Goal: Information Seeking & Learning: Learn about a topic

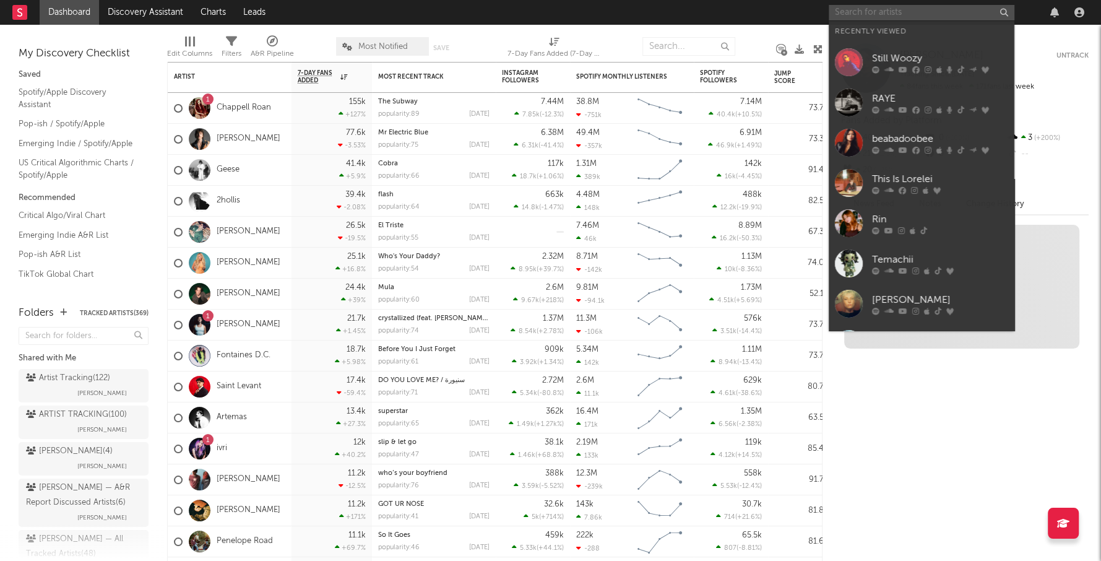
click at [893, 17] on input "text" at bounding box center [922, 12] width 186 height 15
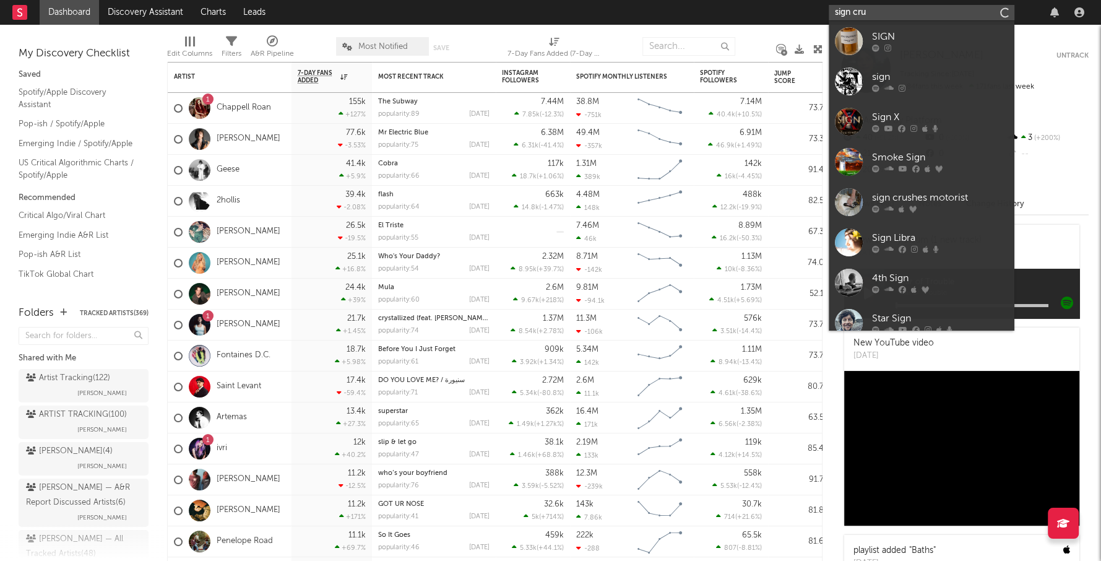
click at [879, 12] on input "sign cru" at bounding box center [922, 12] width 186 height 15
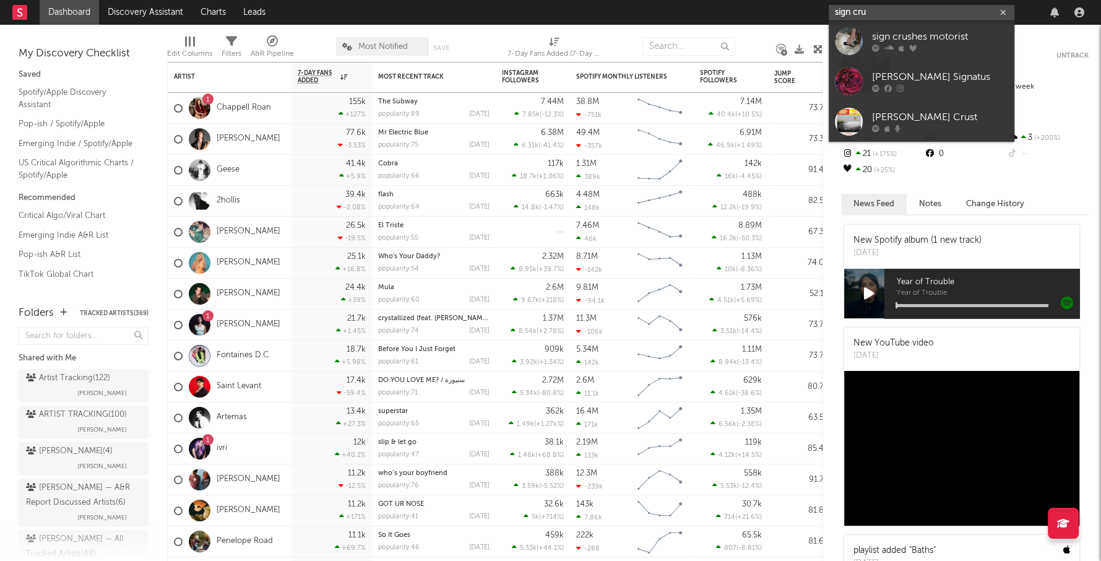
click at [879, 12] on input "sign cru" at bounding box center [922, 12] width 186 height 15
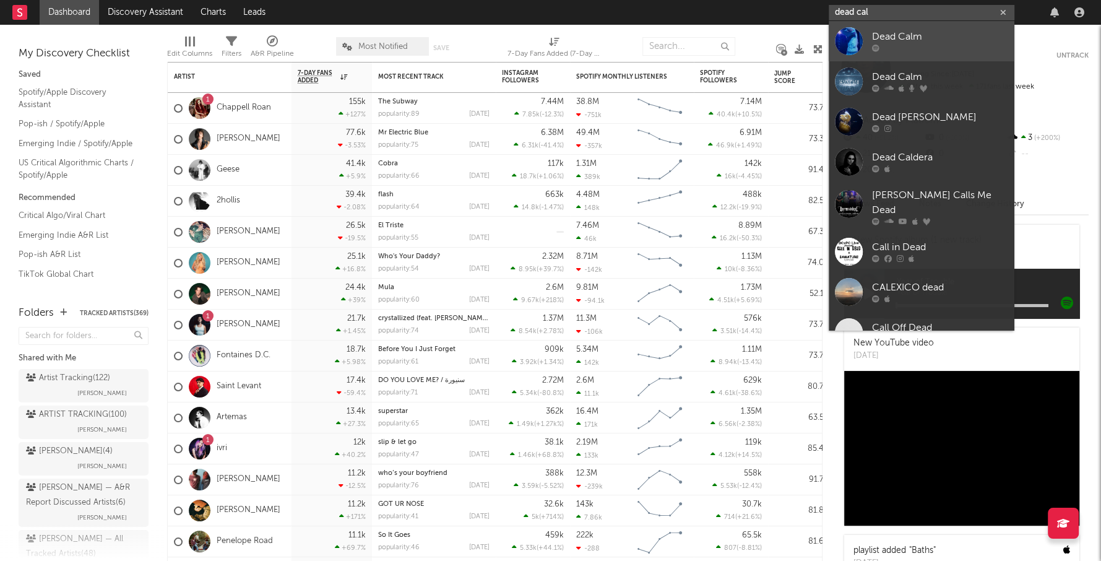
type input "dead cal"
click at [916, 36] on div "Dead Calm" at bounding box center [940, 37] width 136 height 15
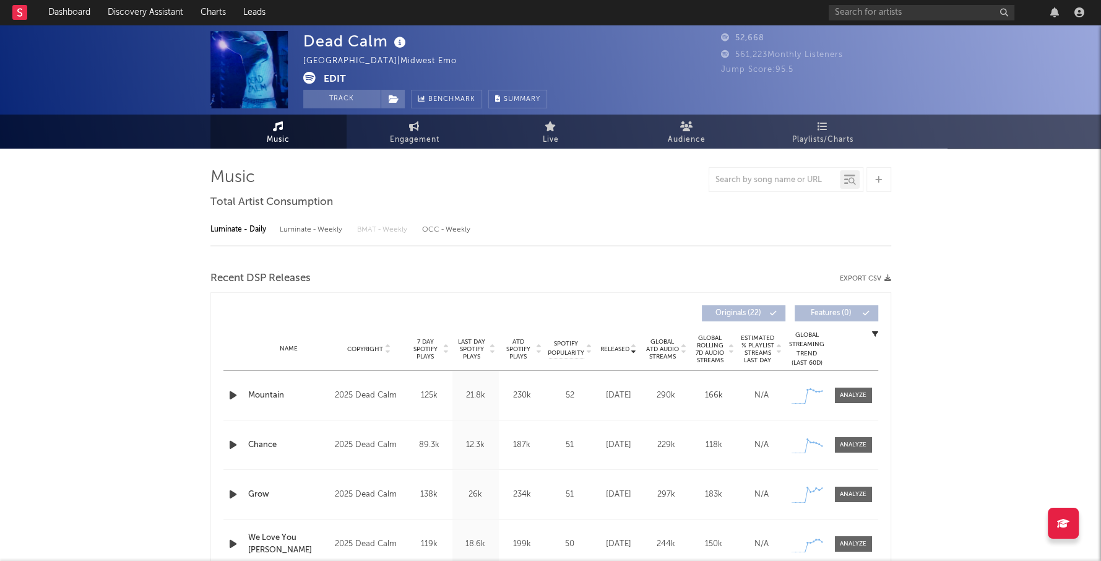
select select "6m"
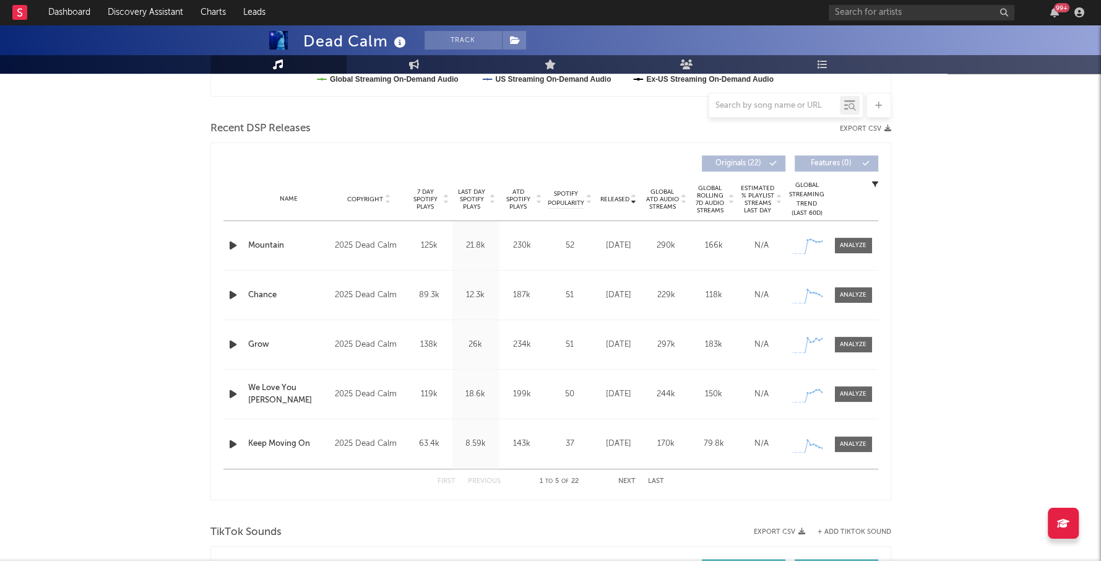
scroll to position [471, 0]
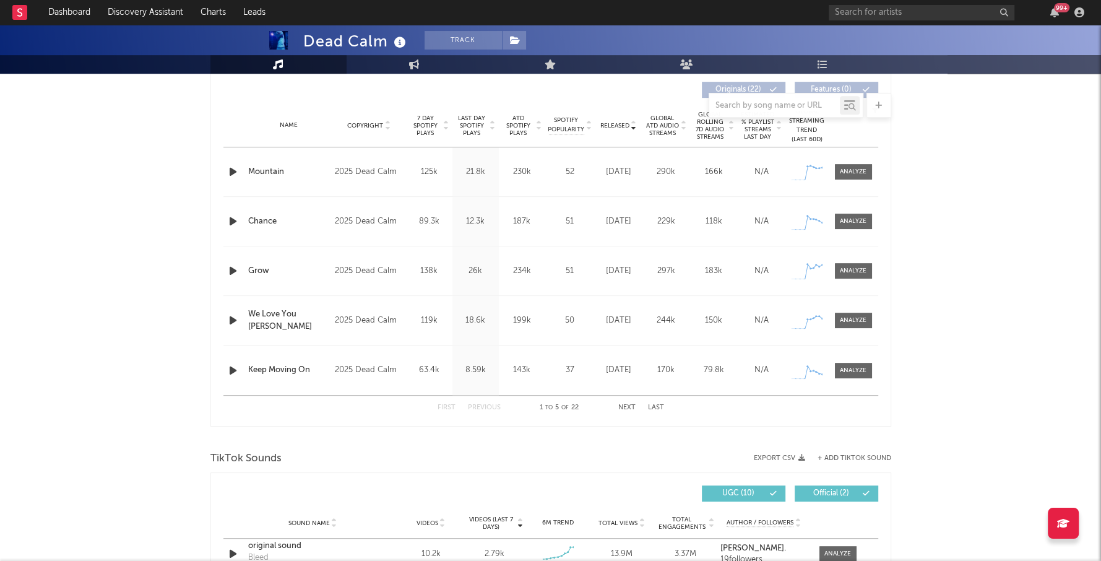
click at [470, 129] on span "Last Day Spotify Plays" at bounding box center [471, 125] width 33 height 22
click at [853, 176] on span at bounding box center [853, 171] width 37 height 15
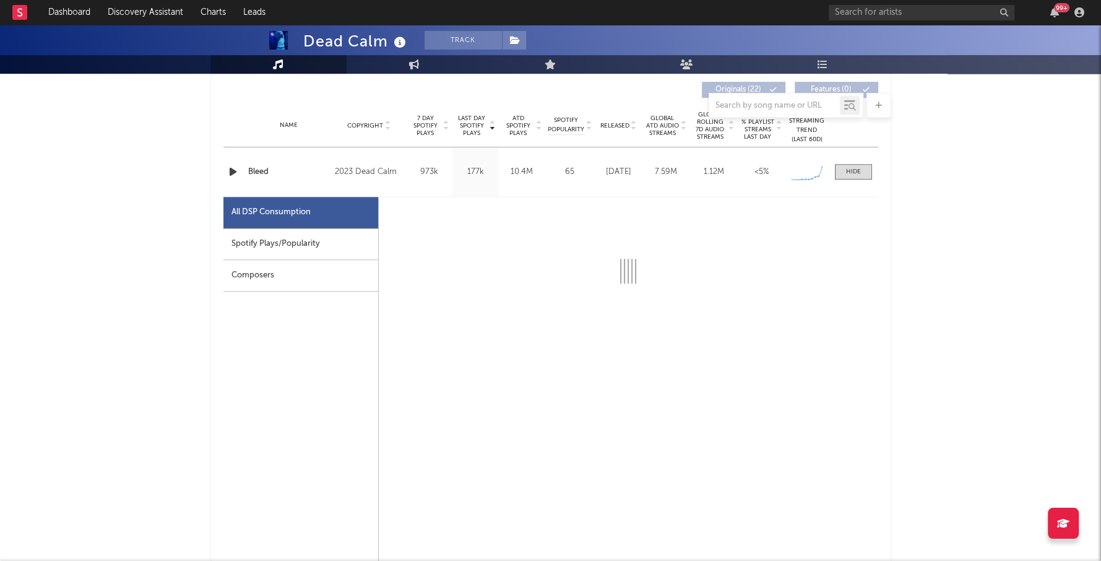
select select "6m"
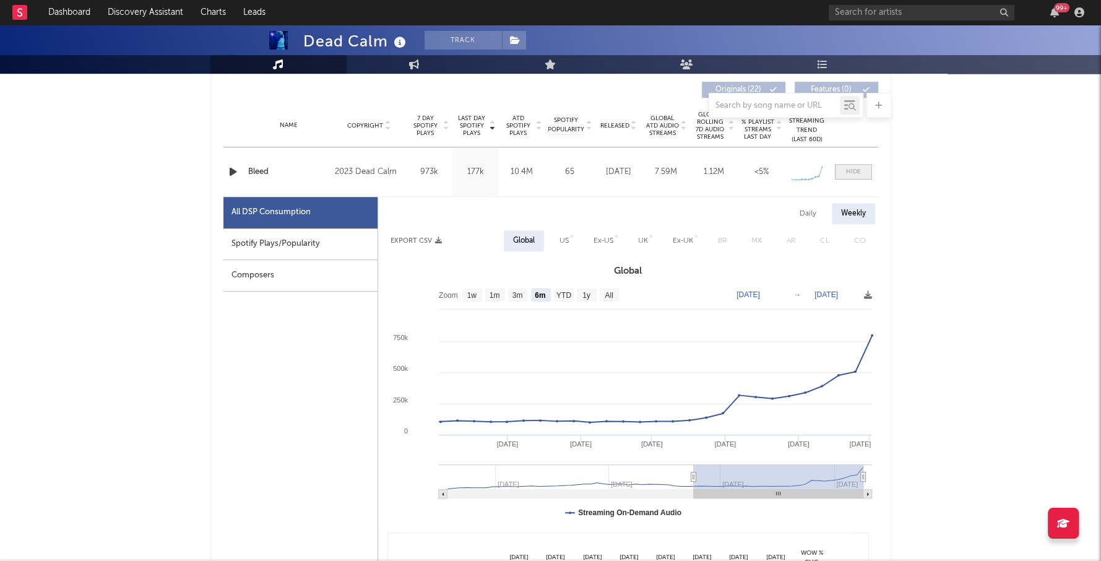
click at [853, 177] on span at bounding box center [853, 171] width 37 height 15
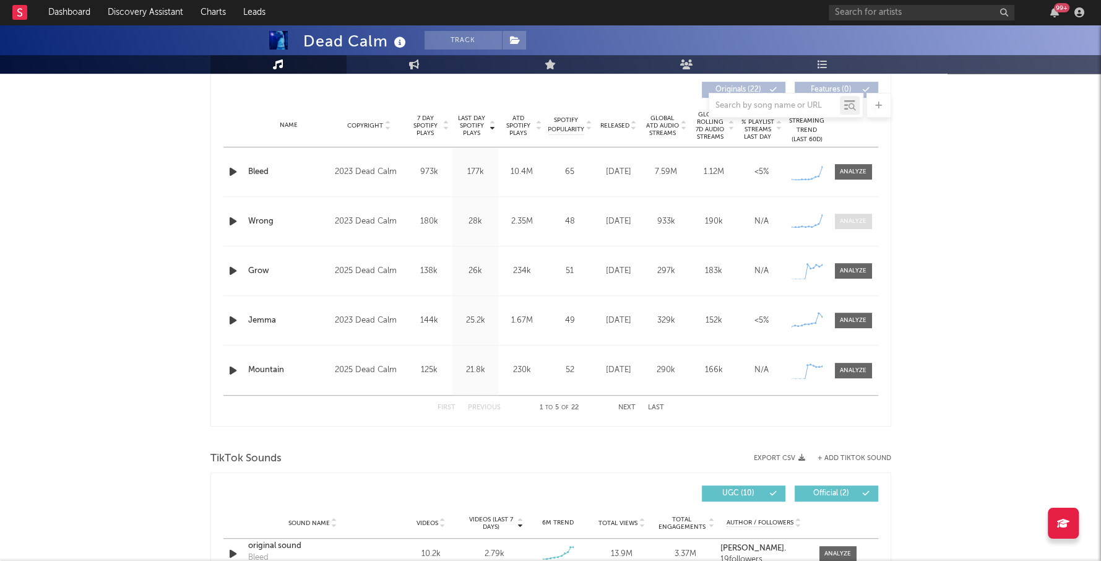
click at [860, 220] on div at bounding box center [853, 221] width 27 height 9
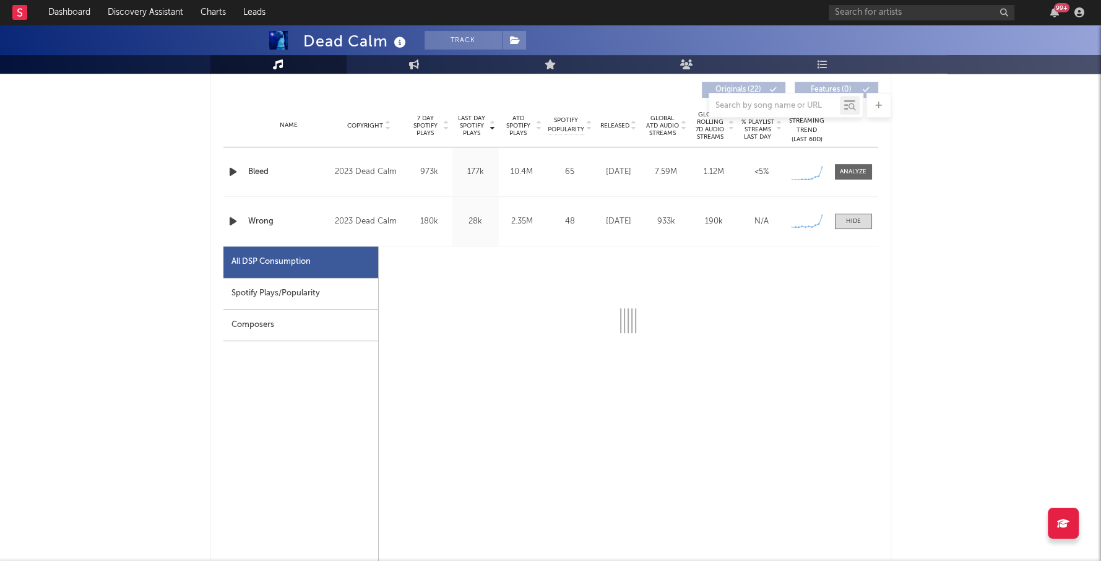
select select "6m"
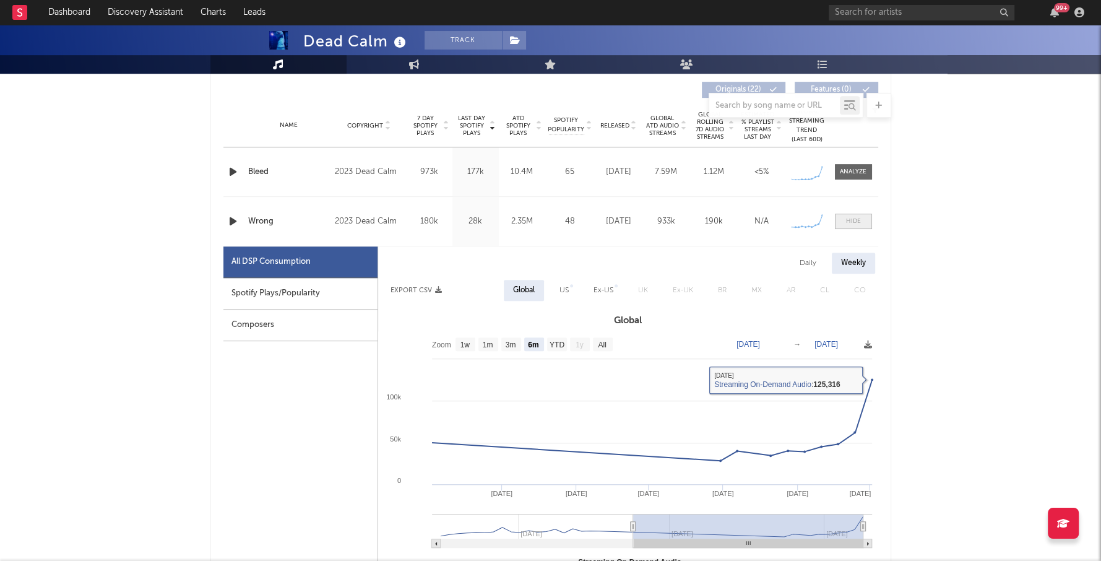
click at [856, 225] on span at bounding box center [853, 220] width 37 height 15
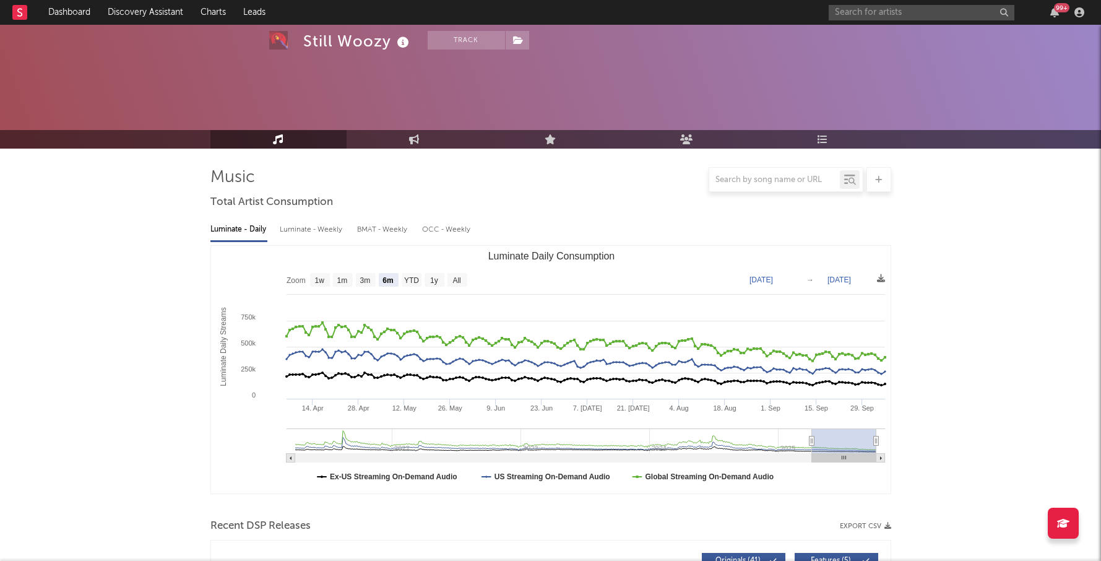
select select "6m"
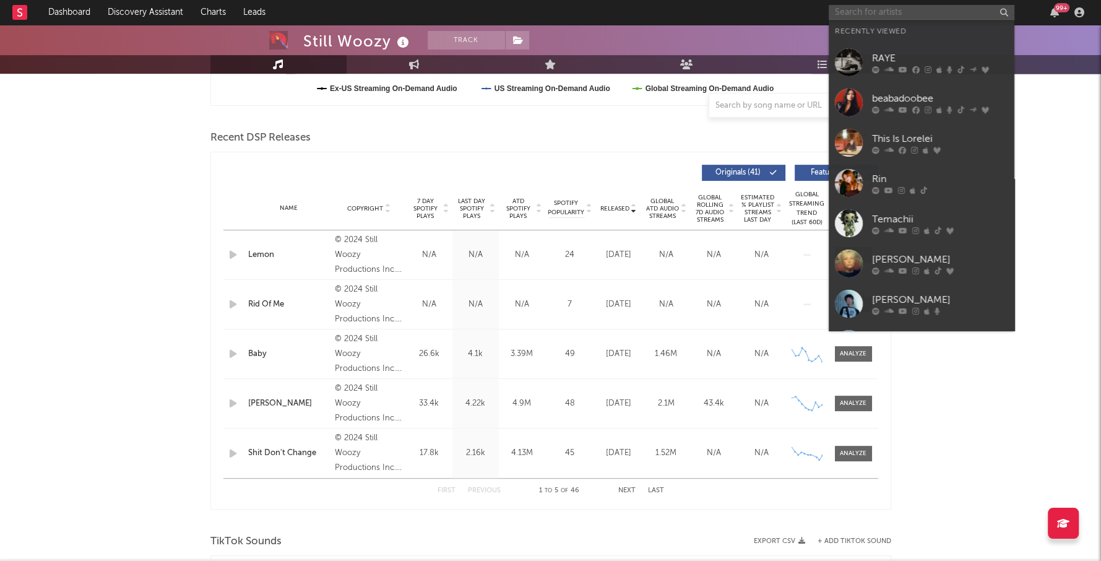
click at [888, 13] on input "text" at bounding box center [922, 12] width 186 height 15
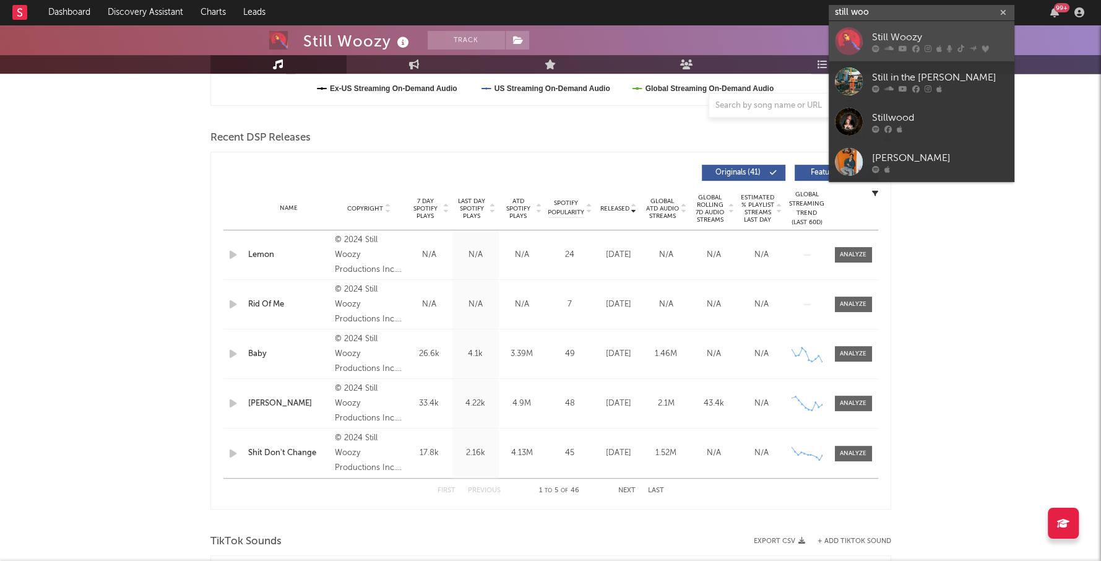
type input "still woo"
click at [915, 33] on div "Still Woozy" at bounding box center [940, 37] width 136 height 15
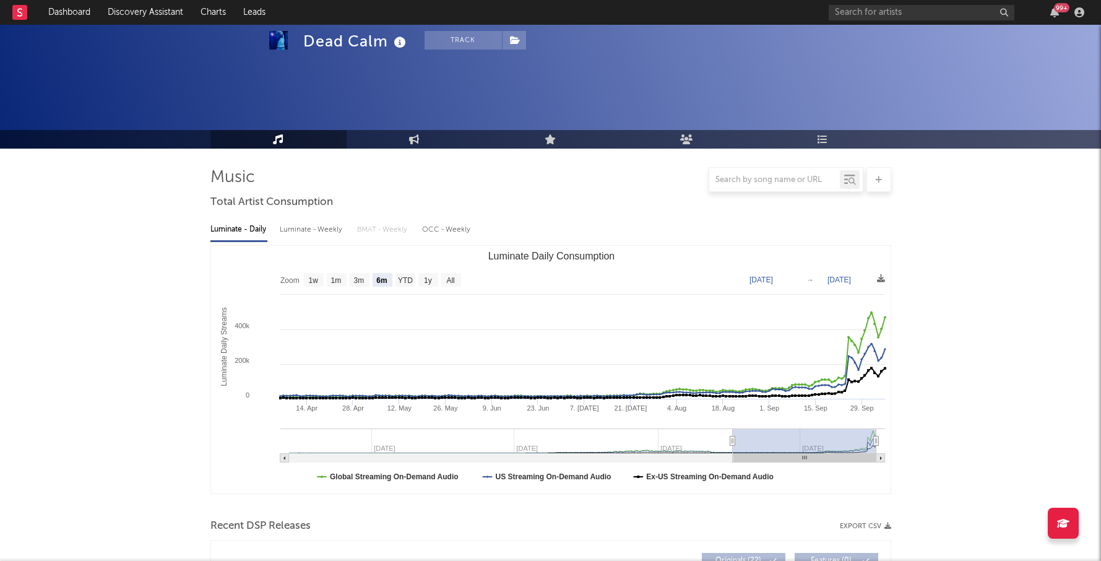
select select "6m"
